Goal: Communication & Community: Participate in discussion

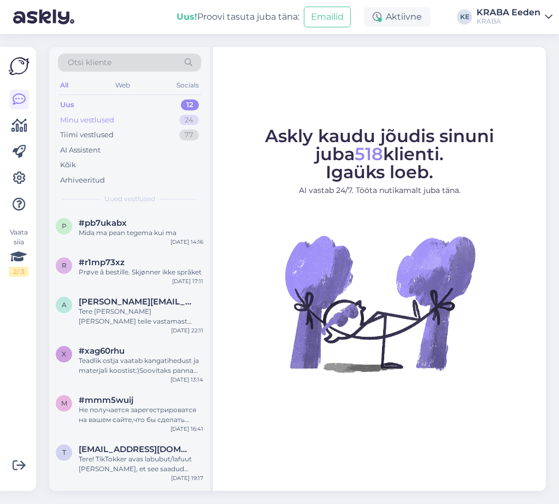
click at [93, 117] on div "Minu vestlused" at bounding box center [87, 120] width 54 height 11
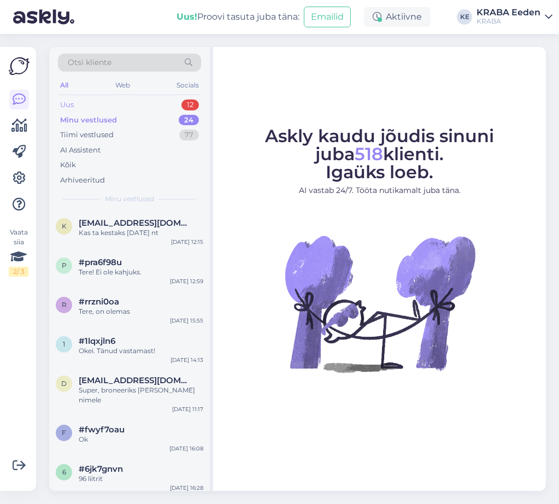
click at [134, 102] on div "Uus 12" at bounding box center [129, 104] width 143 height 15
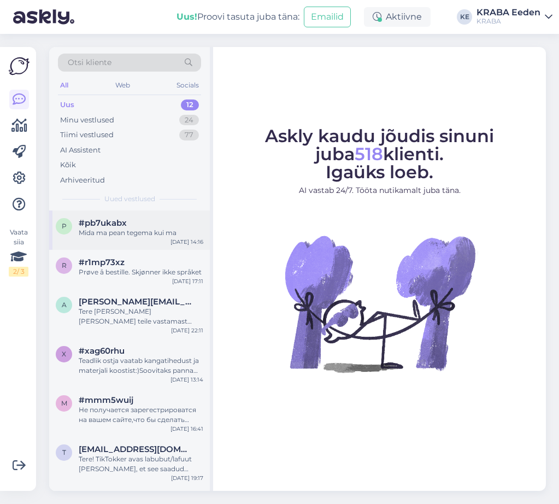
click at [154, 231] on div "Mida ma pean tegema kui ma" at bounding box center [141, 233] width 125 height 10
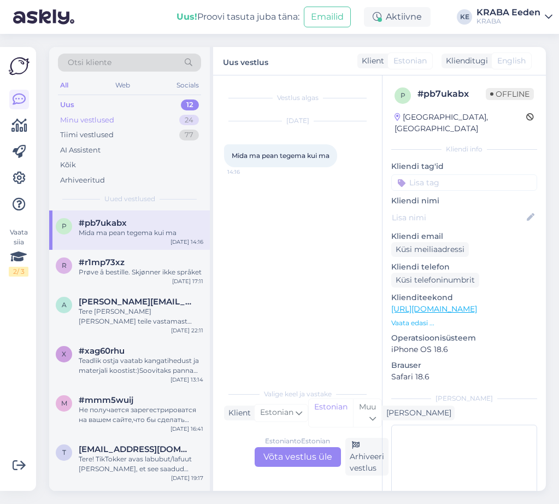
click at [143, 127] on div "Minu vestlused 24" at bounding box center [129, 120] width 143 height 15
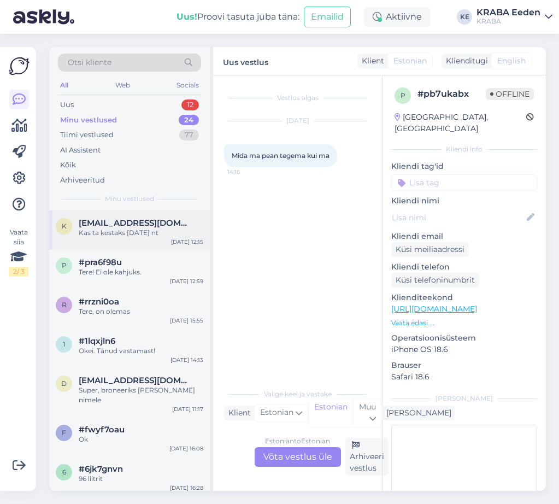
click at [122, 226] on span "[EMAIL_ADDRESS][DOMAIN_NAME]" at bounding box center [136, 223] width 114 height 10
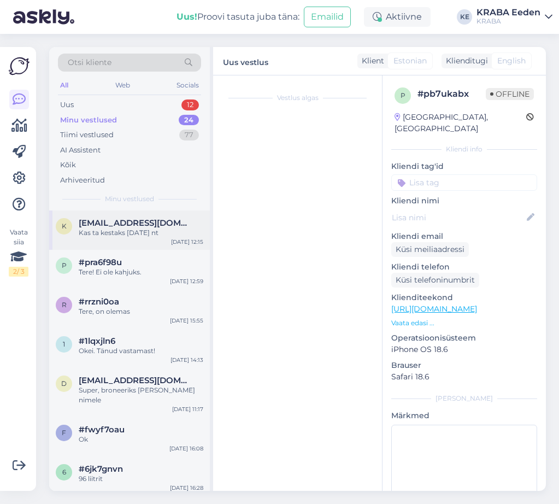
scroll to position [139, 0]
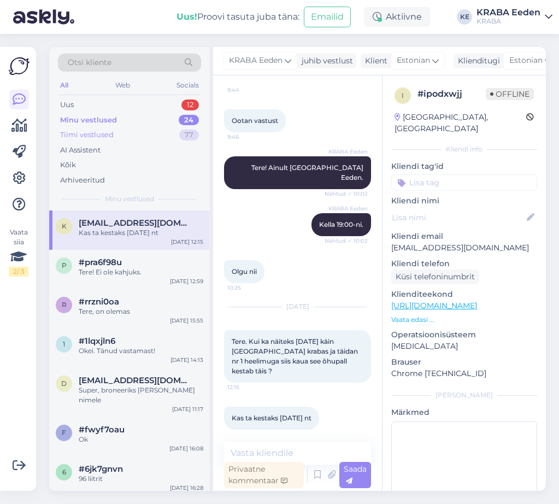
click at [96, 136] on div "Tiimi vestlused" at bounding box center [87, 135] width 54 height 11
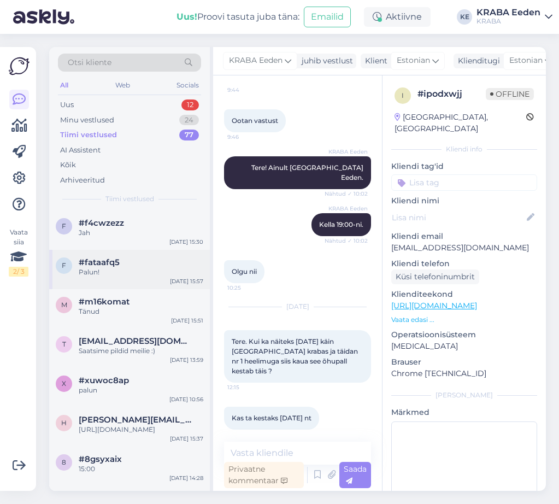
click at [121, 273] on div "Palun!" at bounding box center [141, 272] width 125 height 10
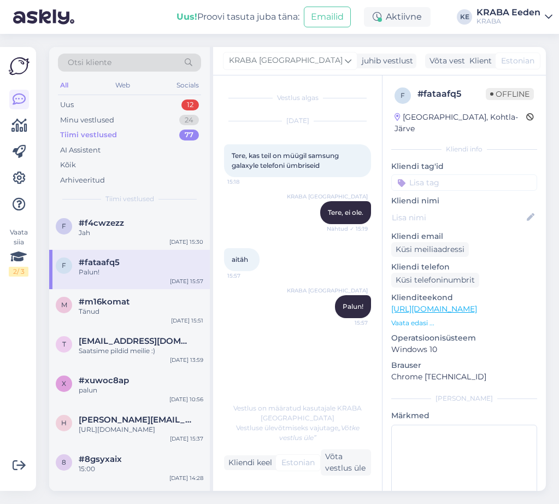
scroll to position [0, 0]
click at [118, 301] on span "#m16komat" at bounding box center [104, 302] width 51 height 10
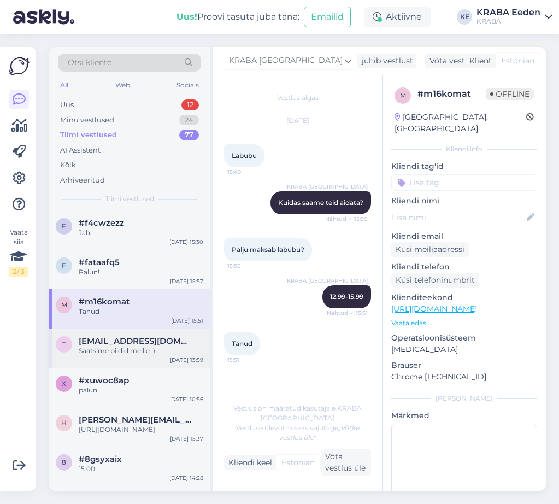
click at [136, 340] on span "[EMAIL_ADDRESS][DOMAIN_NAME]" at bounding box center [136, 341] width 114 height 10
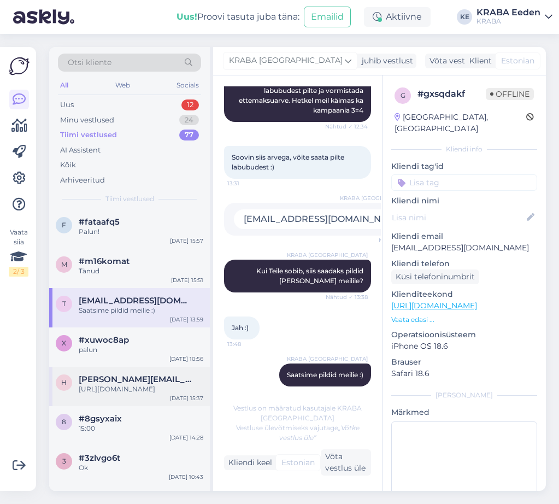
scroll to position [109, 0]
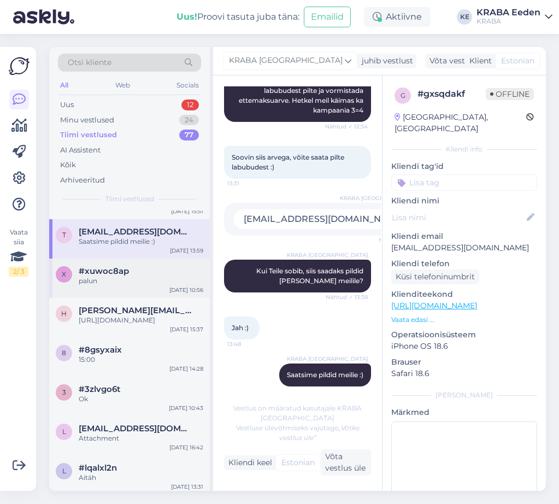
click at [125, 284] on div "palun" at bounding box center [141, 281] width 125 height 10
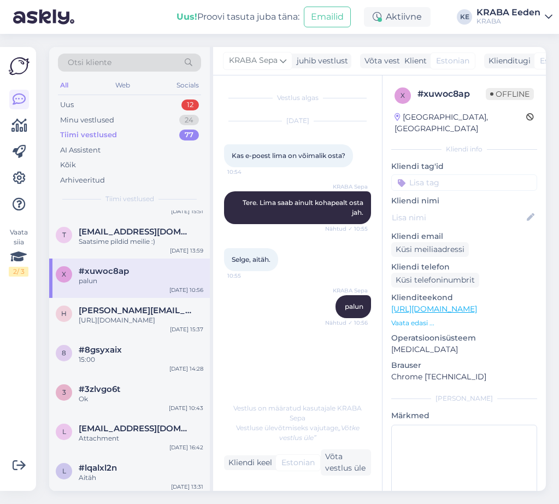
scroll to position [164, 0]
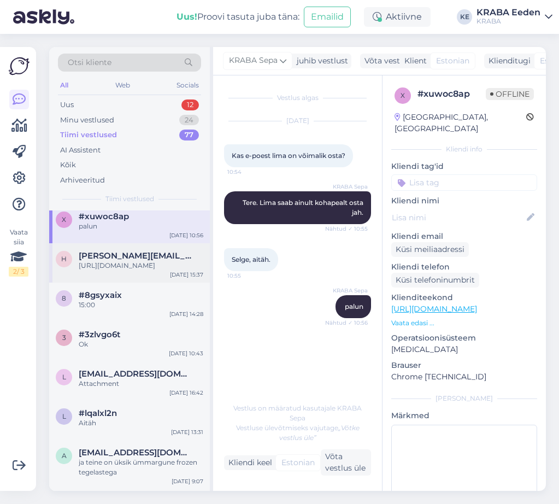
click at [147, 283] on div "[PERSON_NAME] [PERSON_NAME][EMAIL_ADDRESS][DOMAIN_NAME] [URL][DOMAIN_NAME] [DAT…" at bounding box center [129, 262] width 161 height 39
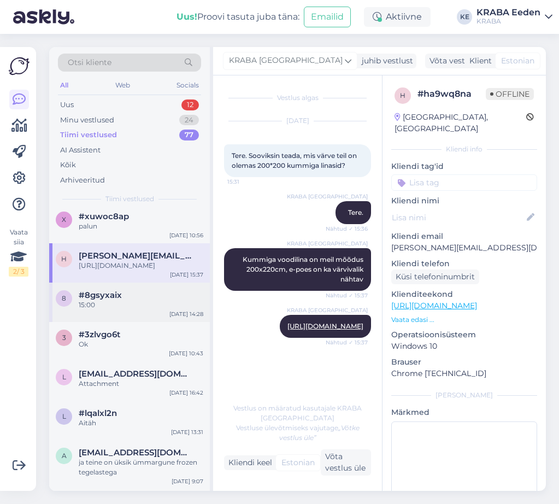
click at [139, 300] on div "#8gsyxaix" at bounding box center [141, 295] width 125 height 10
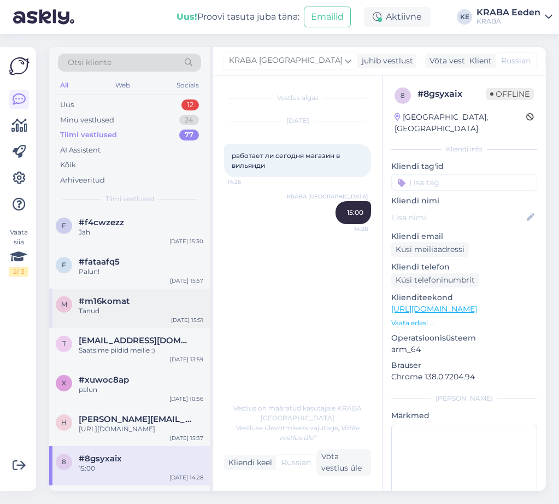
scroll to position [0, 0]
click at [111, 152] on div "AI Assistent" at bounding box center [129, 150] width 143 height 15
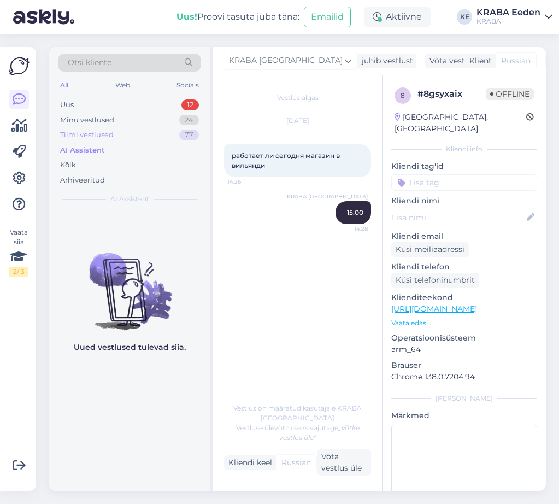
click at [111, 133] on div "Tiimi vestlused" at bounding box center [87, 135] width 54 height 11
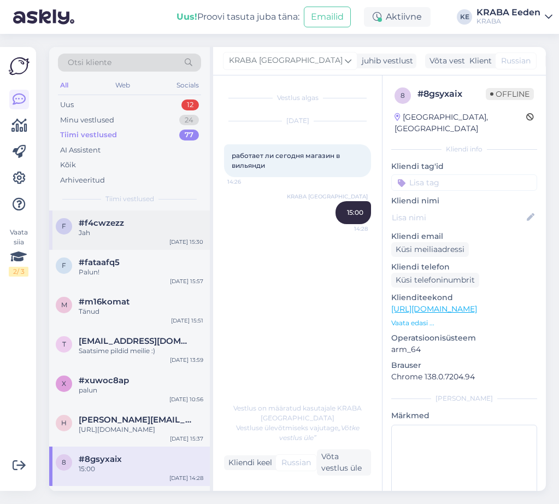
click at [148, 218] on div "#f4cwzezz" at bounding box center [141, 223] width 125 height 10
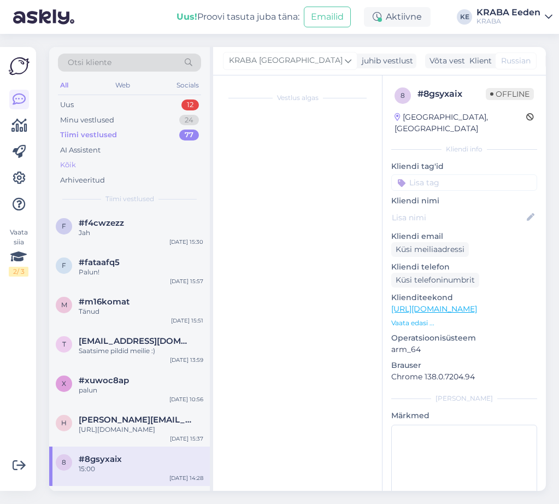
scroll to position [744, 0]
